Goal: Information Seeking & Learning: Learn about a topic

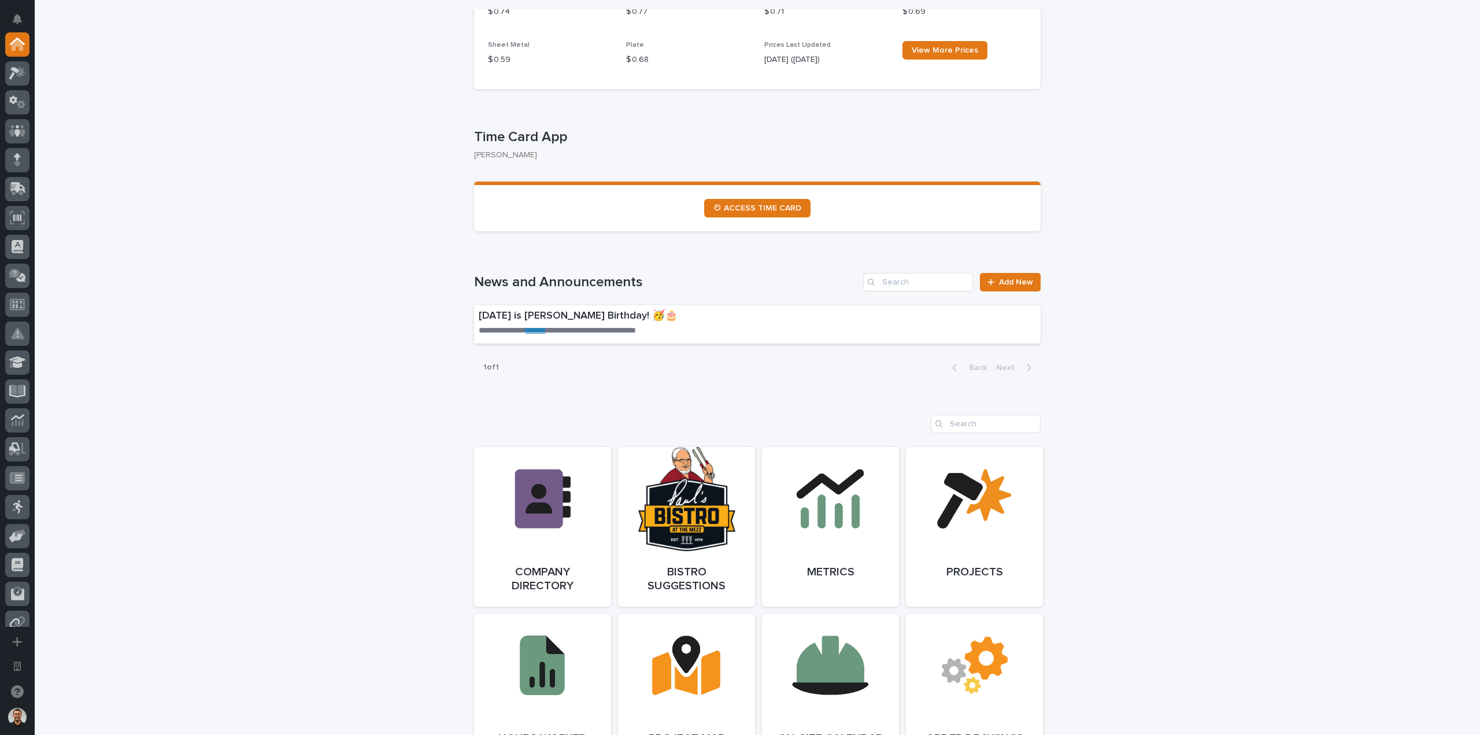
scroll to position [694, 0]
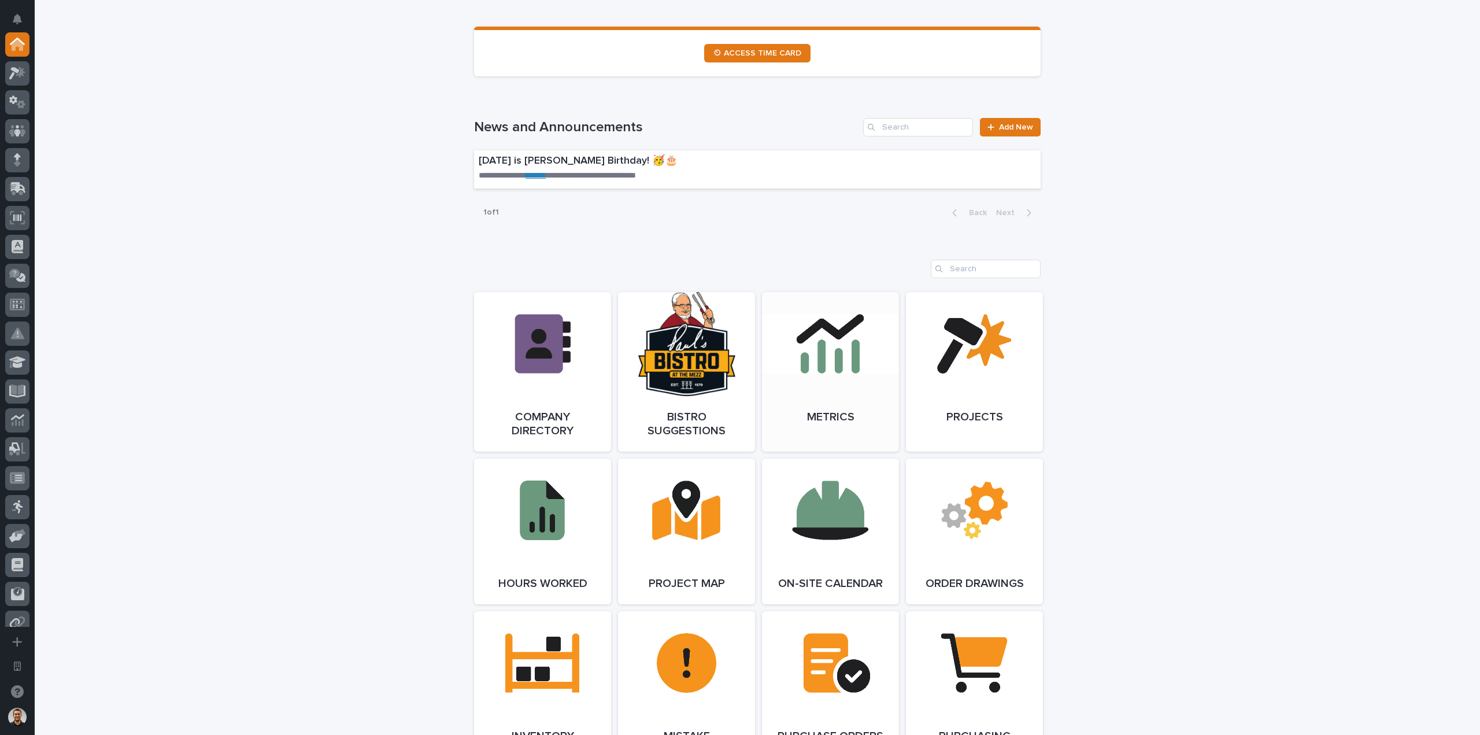
click at [860, 349] on link "Open Link" at bounding box center [830, 372] width 137 height 160
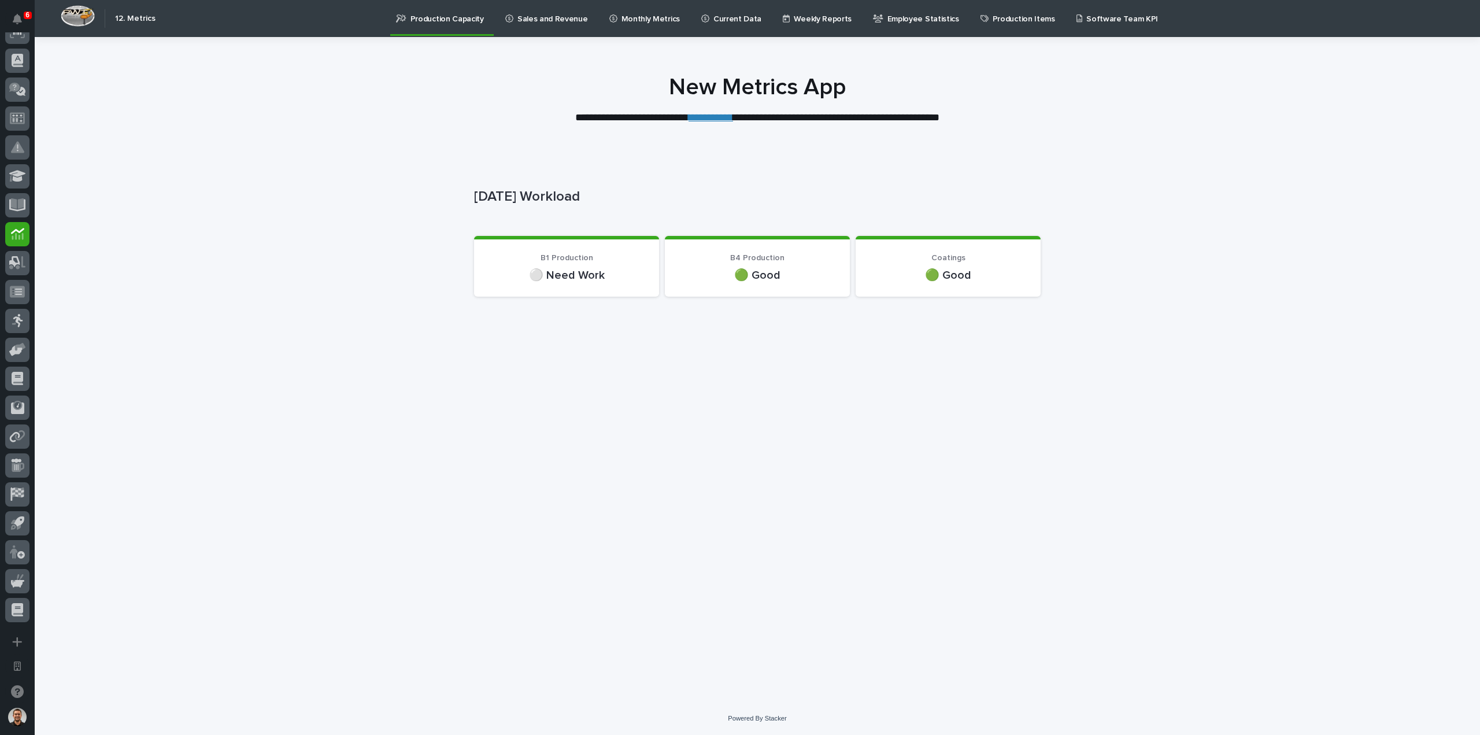
click at [900, 25] on link "Employee Statistics" at bounding box center [918, 18] width 92 height 36
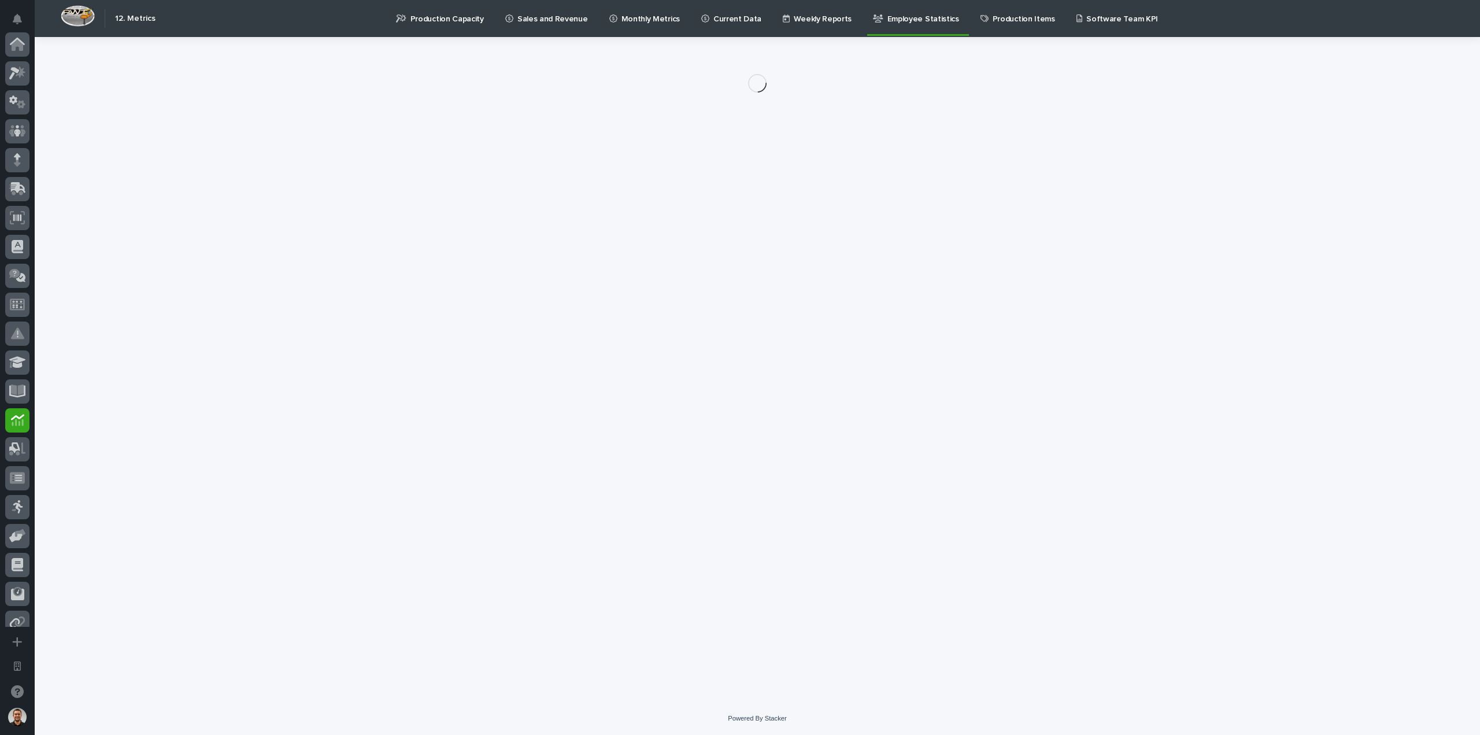
scroll to position [186, 0]
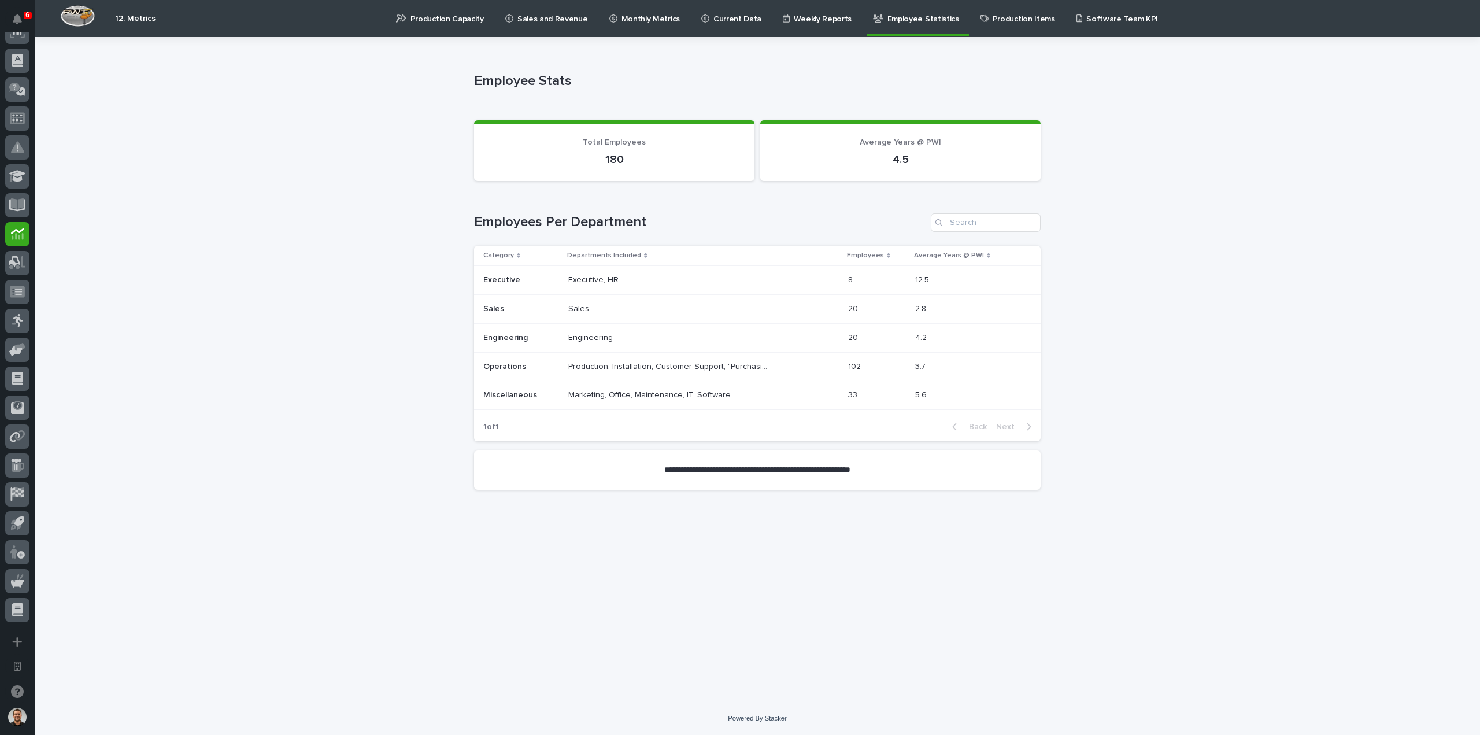
click at [682, 306] on p at bounding box center [669, 309] width 202 height 10
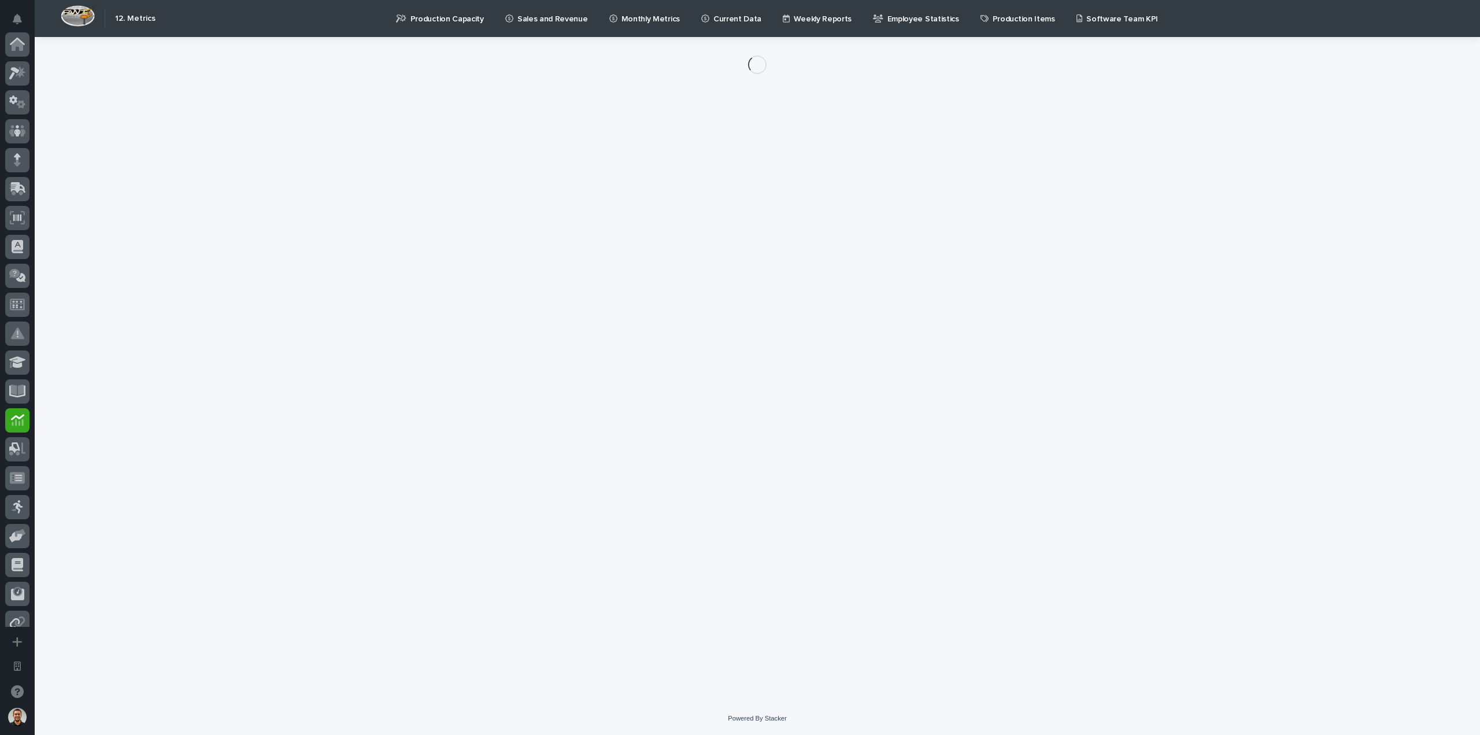
scroll to position [186, 0]
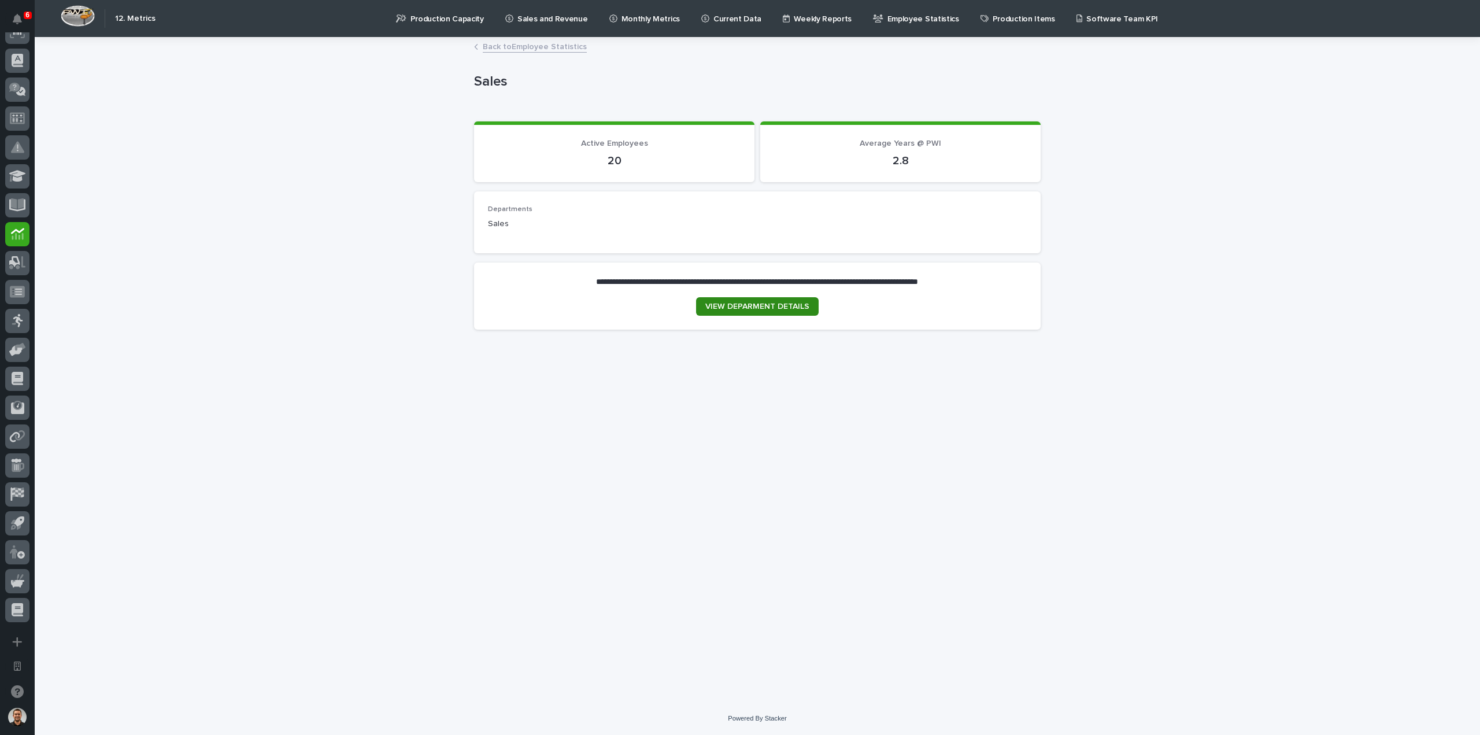
click at [761, 301] on link "VIEW DEPARMENT DETAILS" at bounding box center [757, 306] width 123 height 18
click at [896, 23] on p "Employee Statistics" at bounding box center [923, 12] width 72 height 24
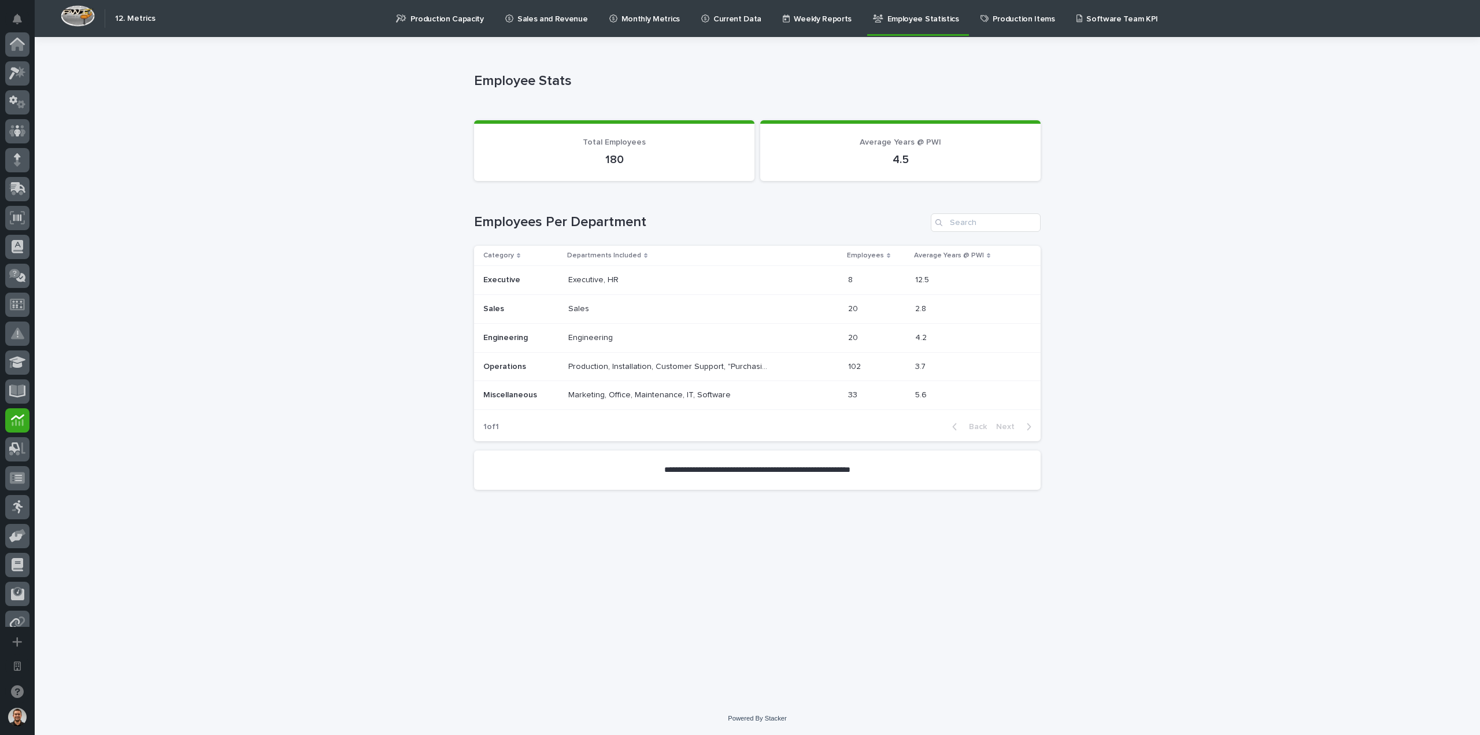
scroll to position [186, 0]
